Goal: Entertainment & Leisure: Consume media (video, audio)

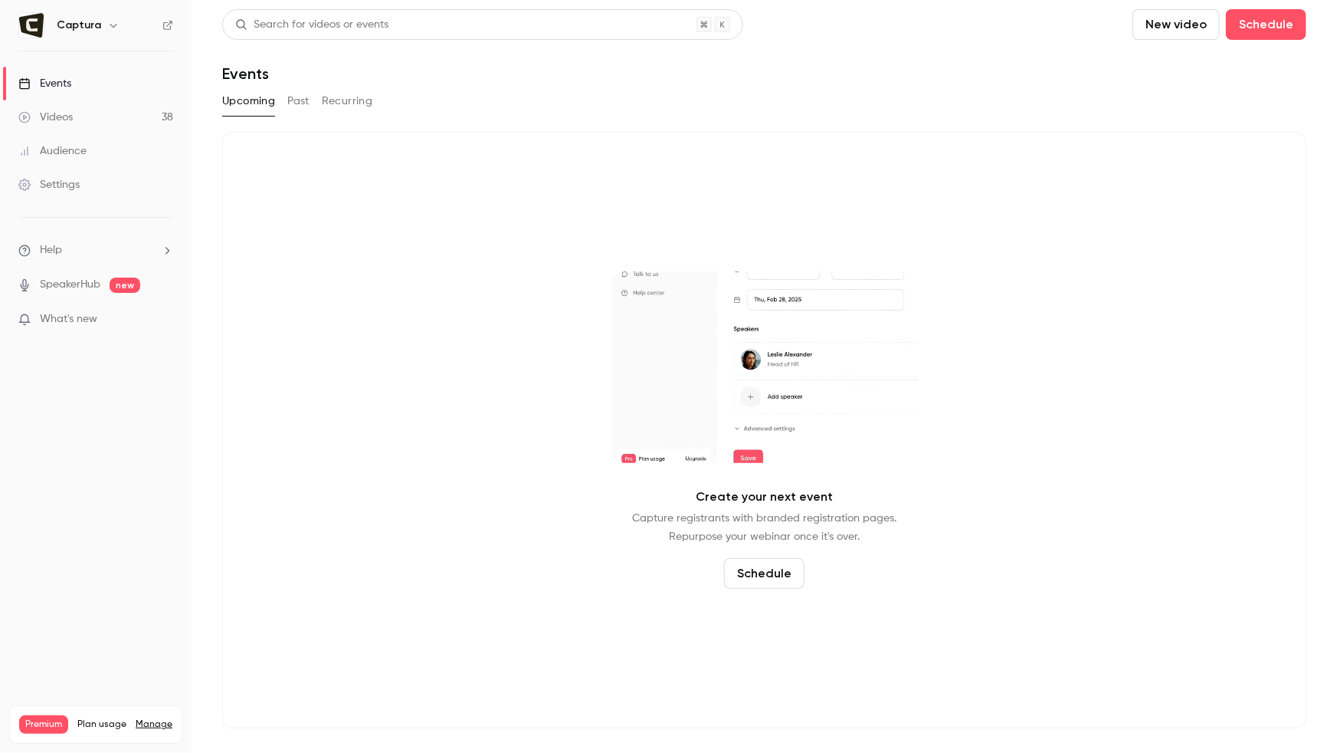
click at [74, 109] on link "Videos 38" at bounding box center [96, 117] width 192 height 34
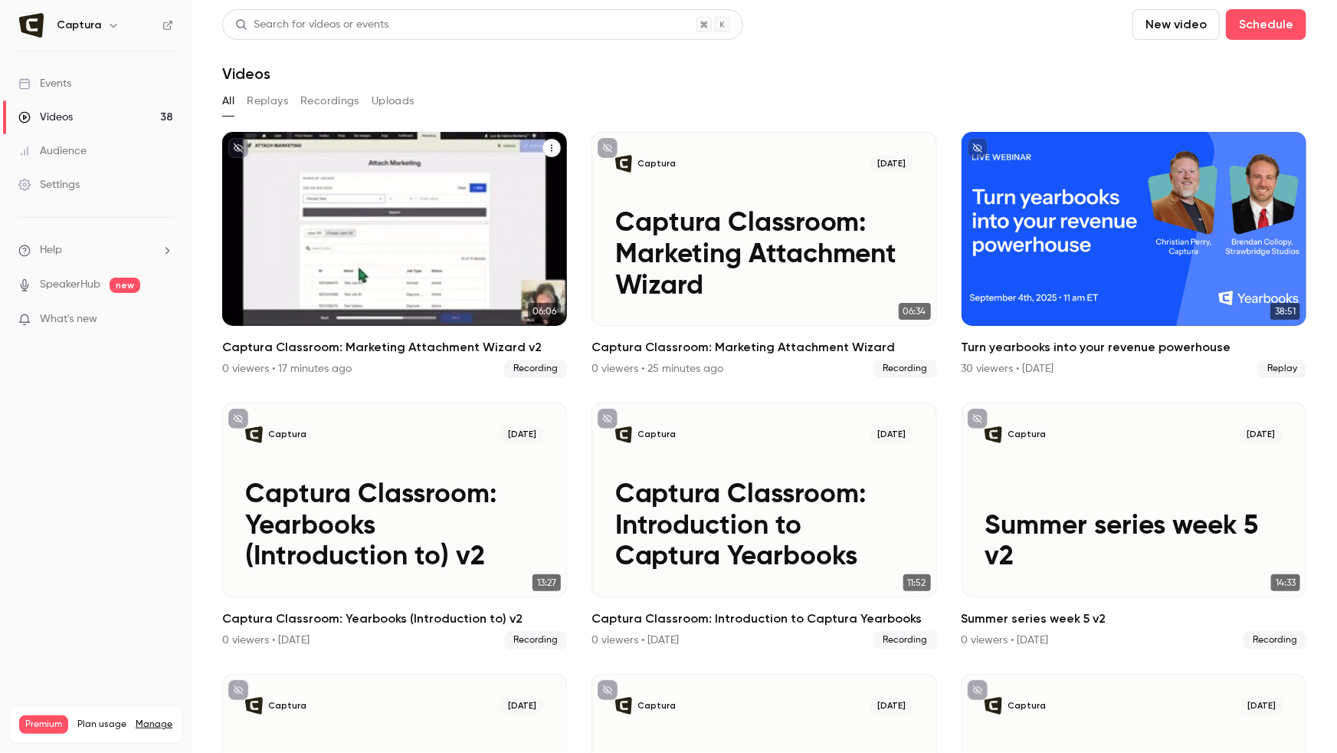
click at [379, 257] on p "Captura Classroom: Marketing Attachment Wizard v2" at bounding box center [394, 254] width 299 height 93
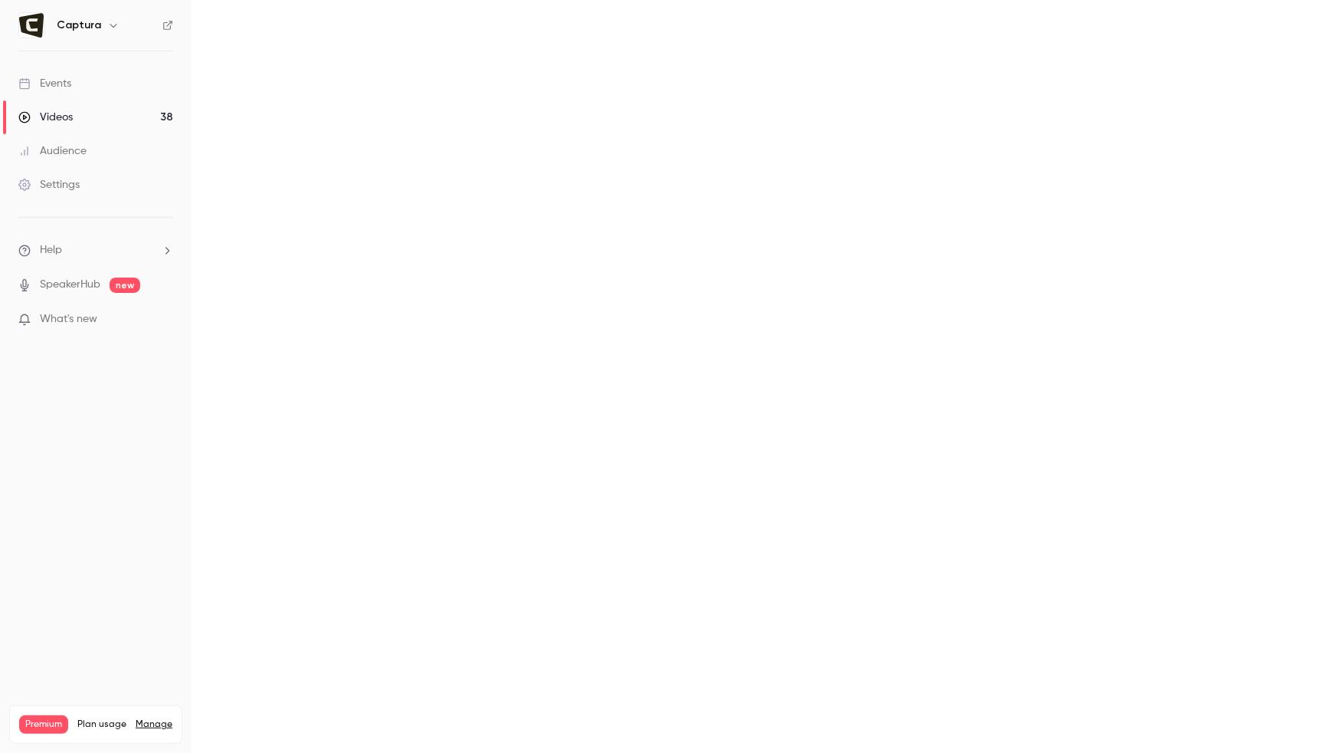
click at [379, 257] on main at bounding box center [765, 376] width 1146 height 753
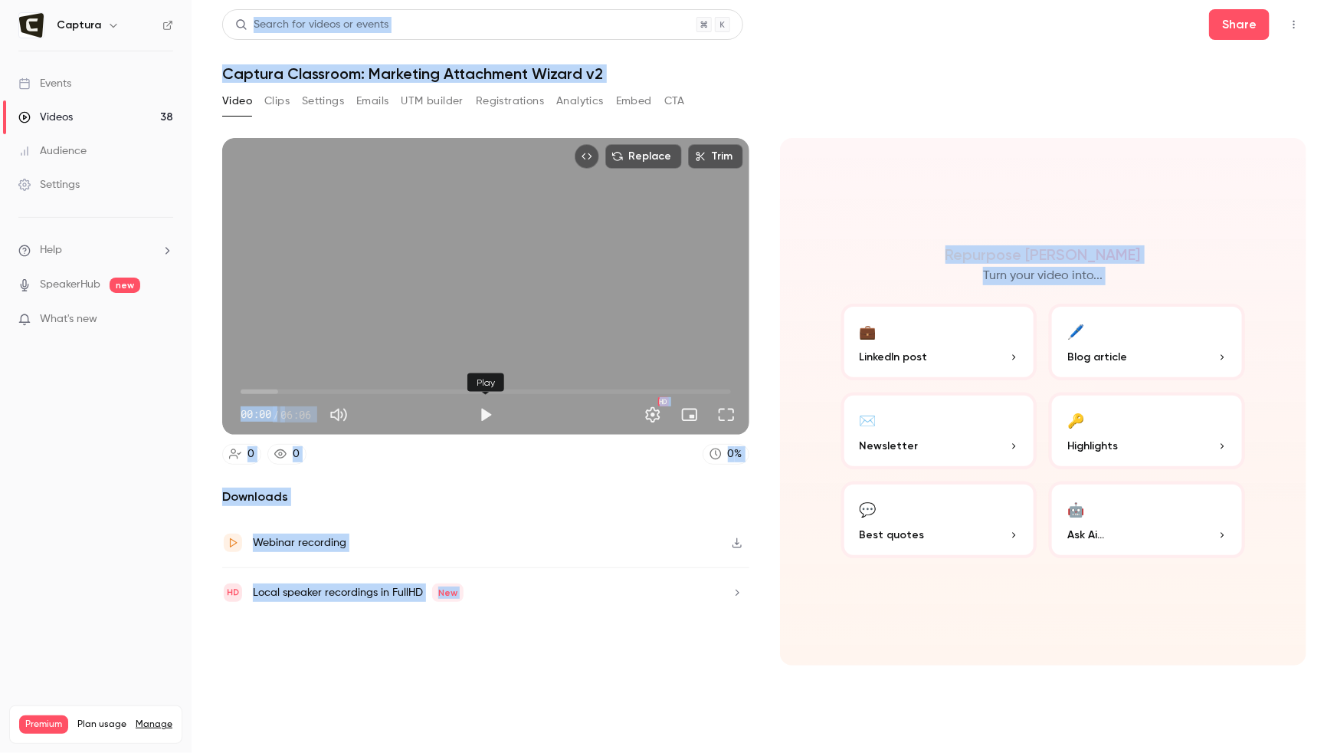
click at [477, 412] on button "Play" at bounding box center [486, 414] width 31 height 31
click at [254, 390] on span "00:02" at bounding box center [486, 391] width 490 height 25
click at [273, 389] on span "00:24" at bounding box center [486, 391] width 490 height 25
click at [313, 389] on span "00:54" at bounding box center [486, 391] width 490 height 25
click at [720, 413] on button "Full screen" at bounding box center [726, 414] width 31 height 31
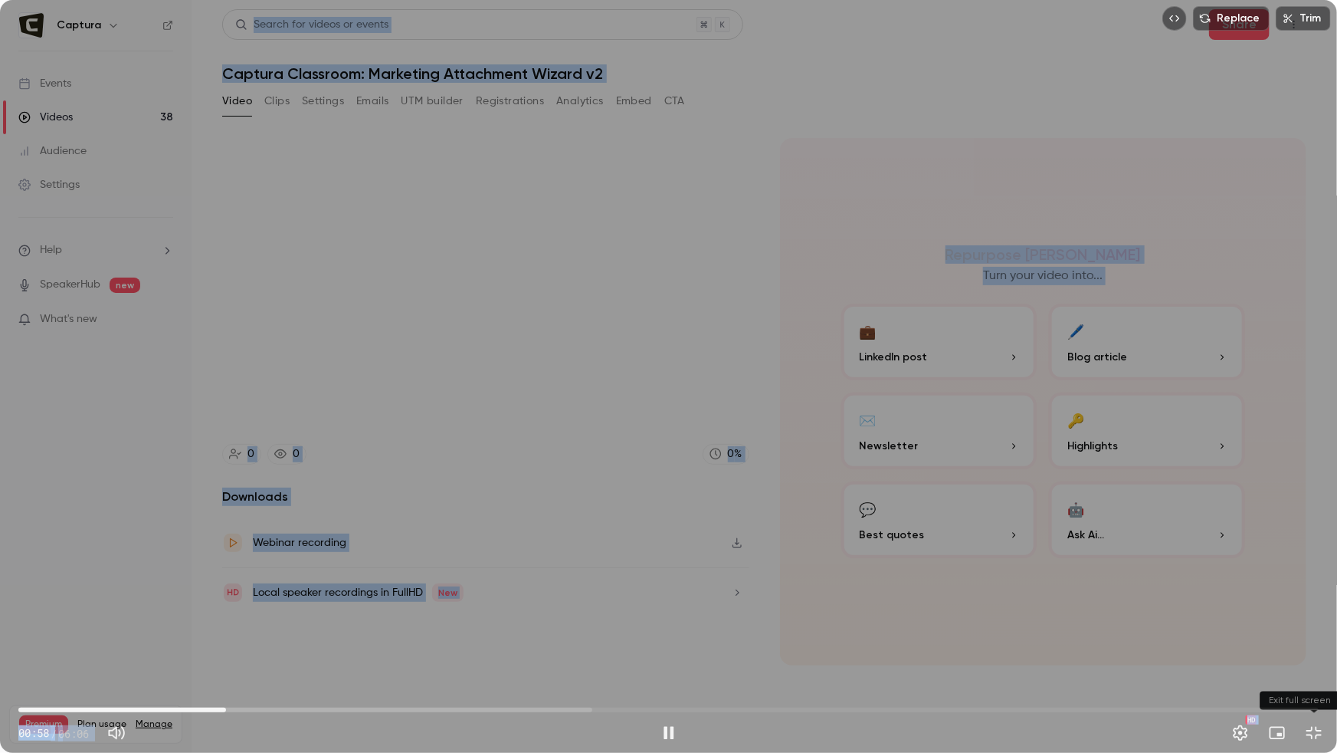
click at [1317, 730] on button "Exit full screen" at bounding box center [1314, 732] width 31 height 31
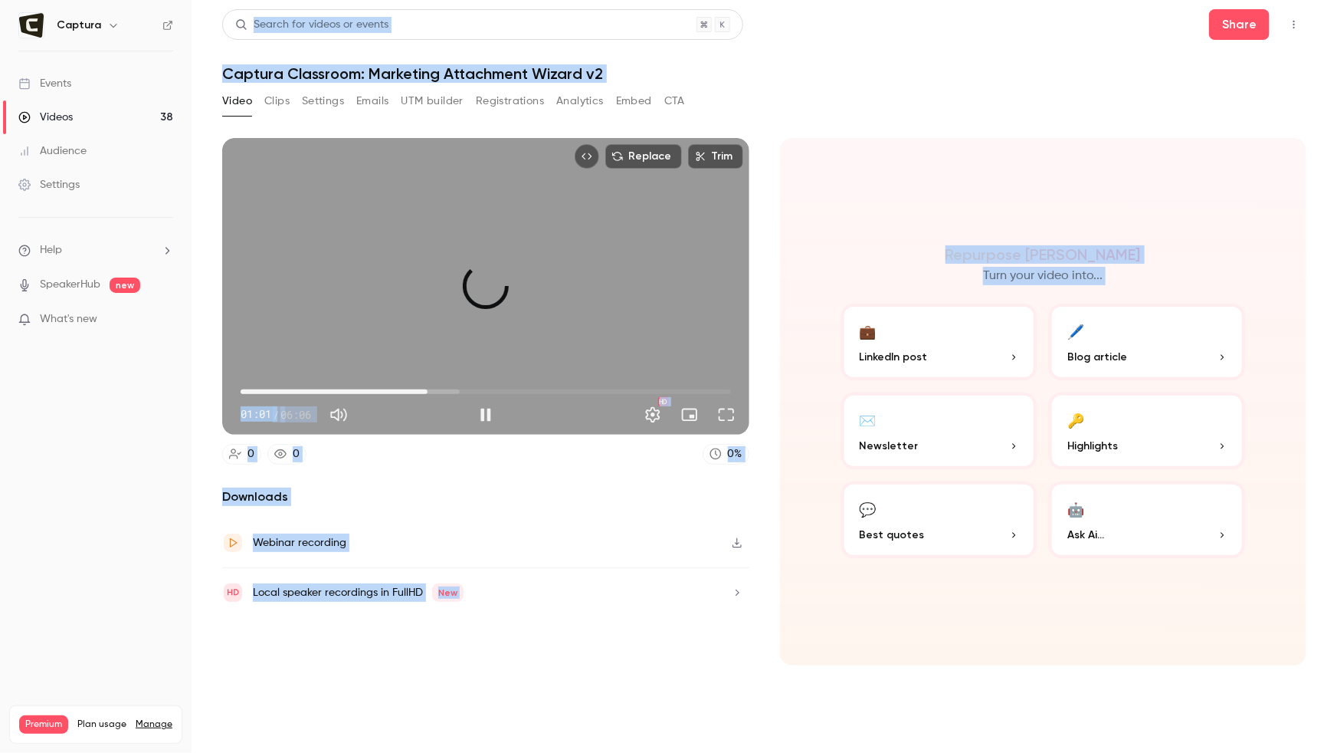
click at [428, 389] on span "02:19" at bounding box center [486, 391] width 490 height 25
click at [721, 413] on button "Full screen" at bounding box center [726, 414] width 31 height 31
click at [481, 412] on button "Pause" at bounding box center [486, 414] width 31 height 31
type input "*****"
click at [738, 540] on icon "button" at bounding box center [737, 542] width 12 height 11
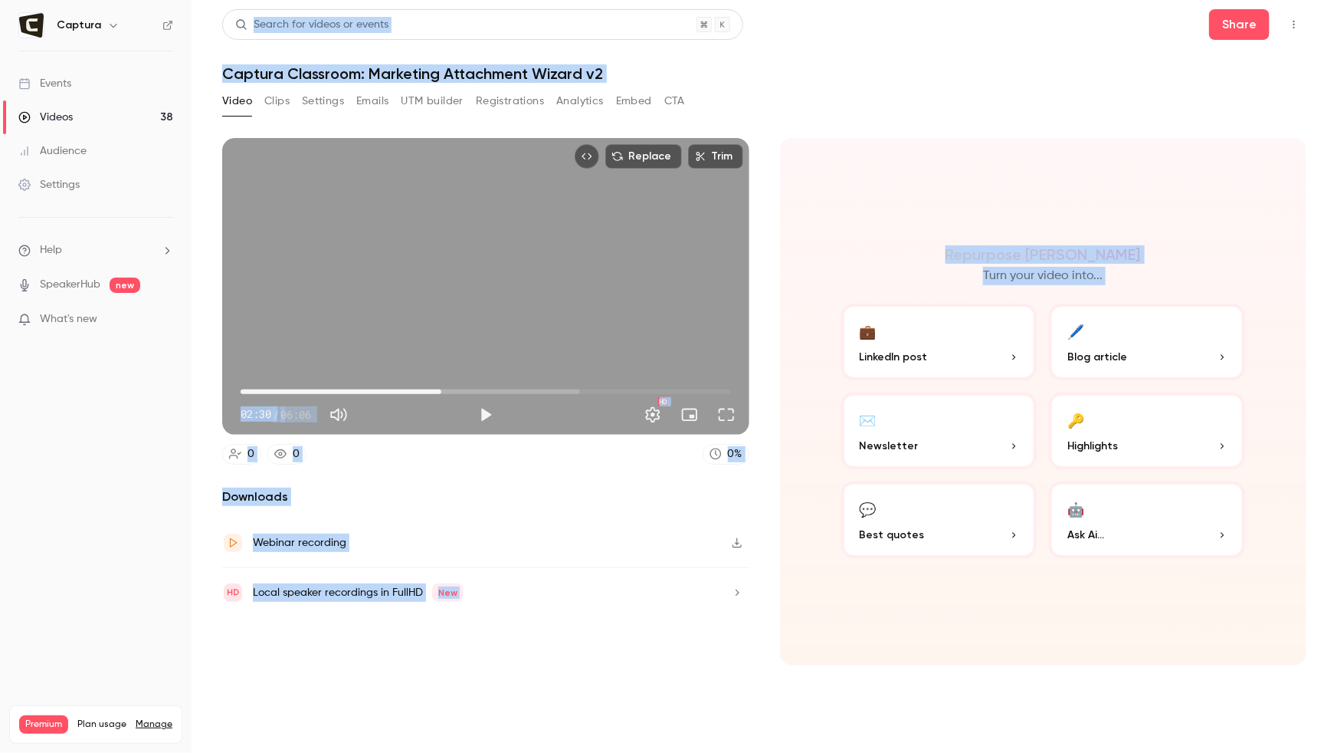
click at [96, 96] on link "Events" at bounding box center [96, 84] width 192 height 34
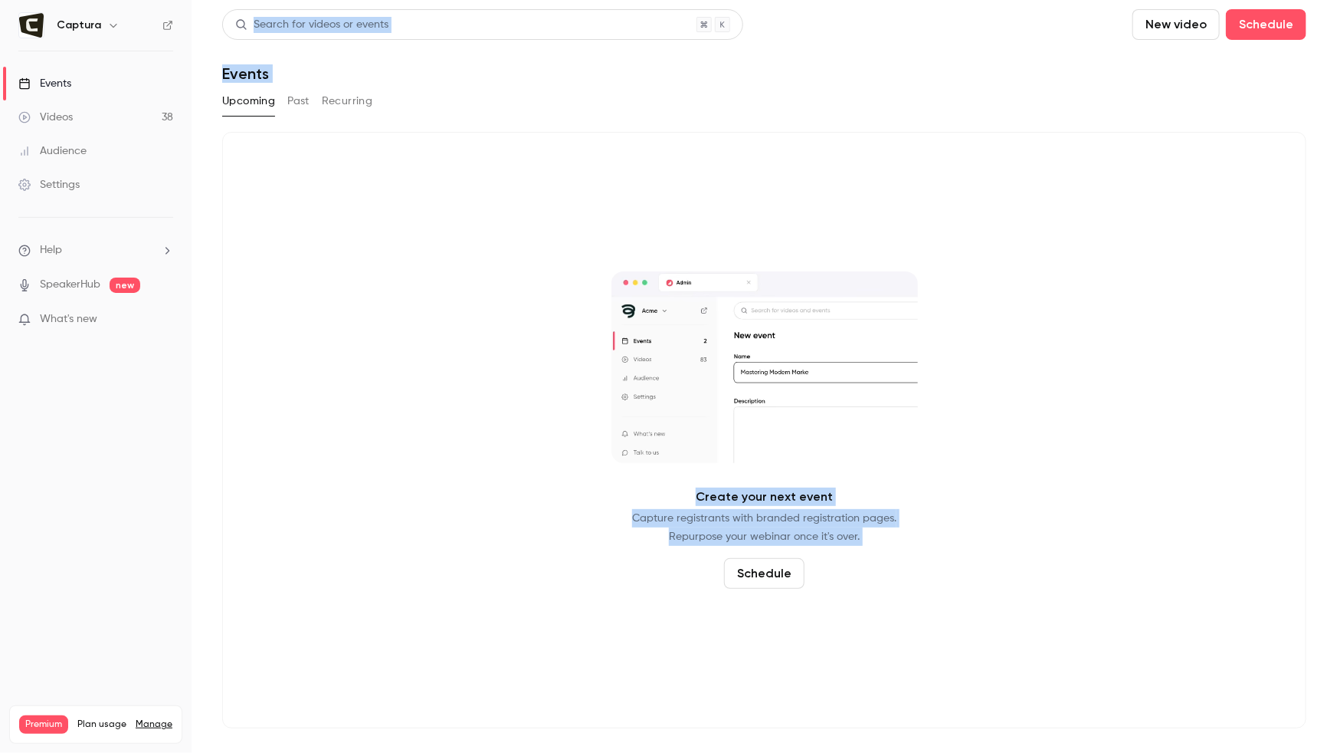
click at [1148, 25] on button "New video" at bounding box center [1176, 24] width 87 height 31
click at [1223, 57] on li "Record" at bounding box center [1221, 67] width 166 height 40
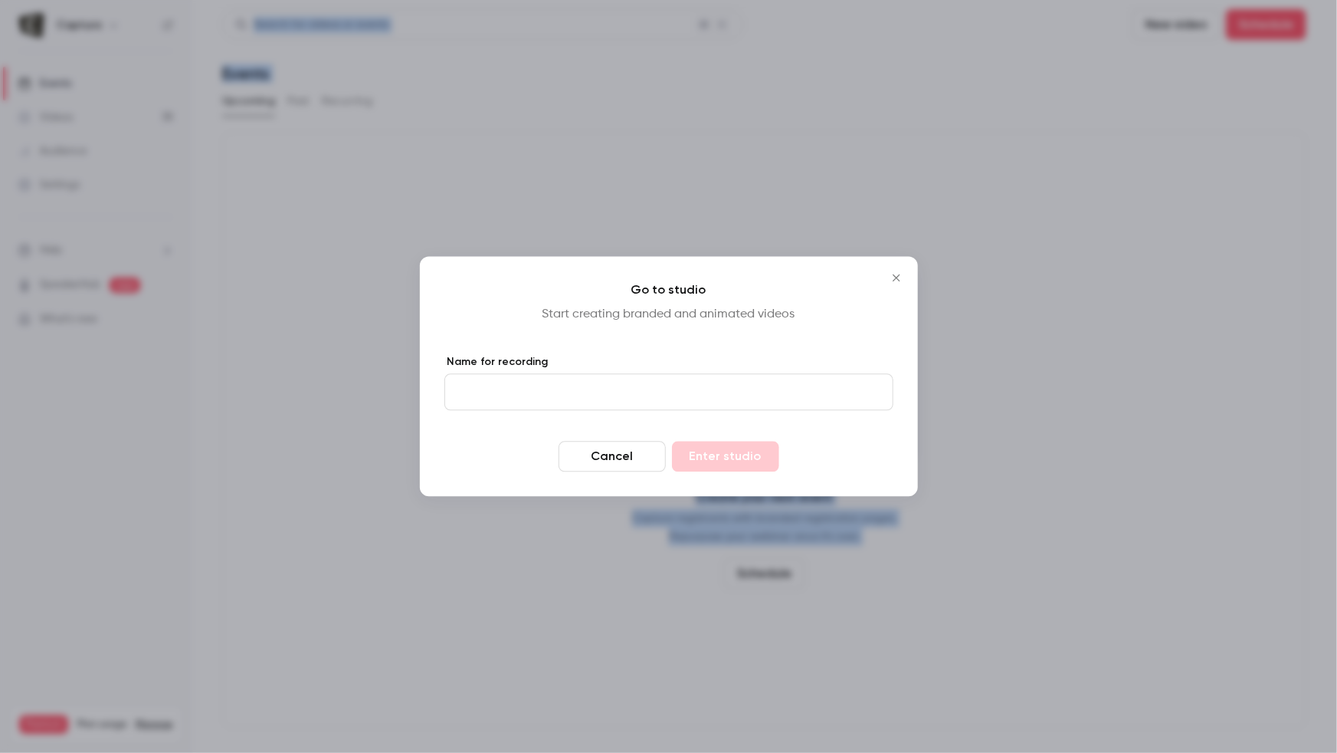
click at [672, 404] on input "Name for recording" at bounding box center [668, 392] width 449 height 37
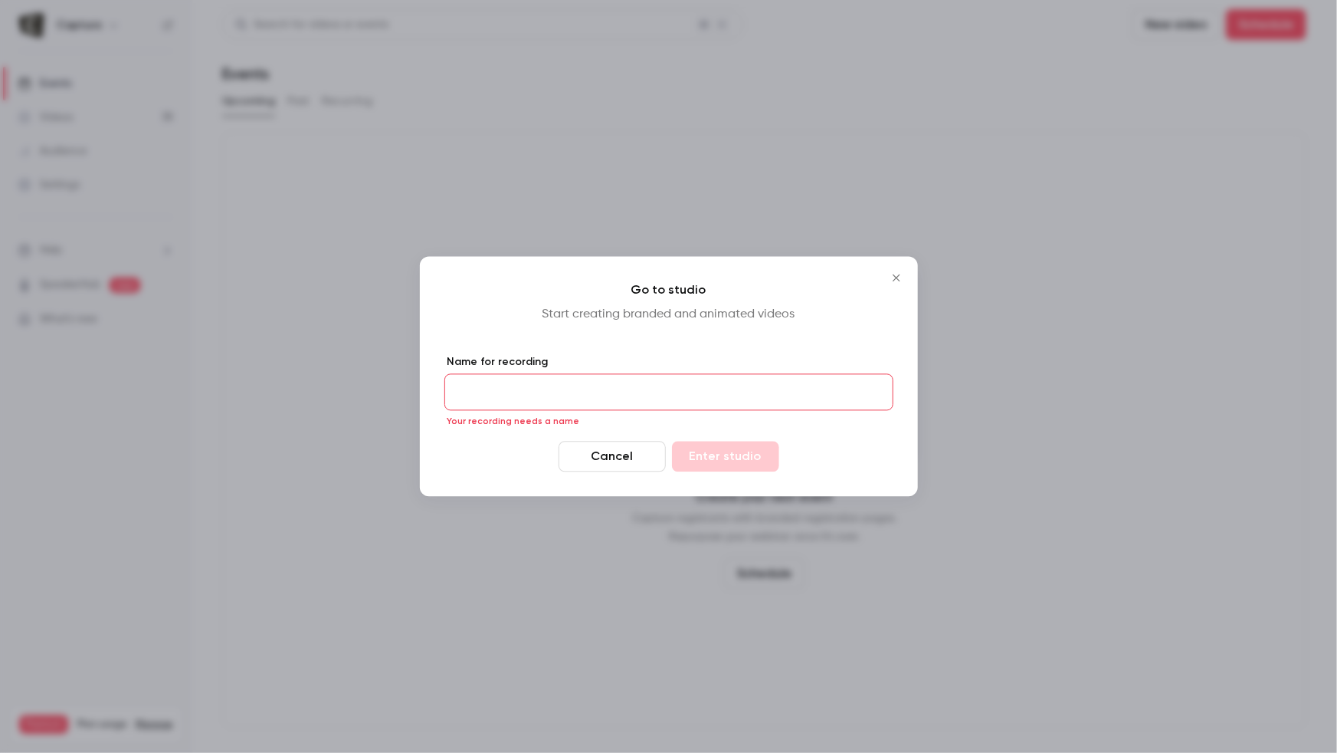
click at [887, 282] on h4 "Go to studio" at bounding box center [668, 290] width 449 height 18
click at [891, 277] on icon "Close" at bounding box center [896, 278] width 18 height 12
